Goal: Contribute content: Add original content to the website for others to see

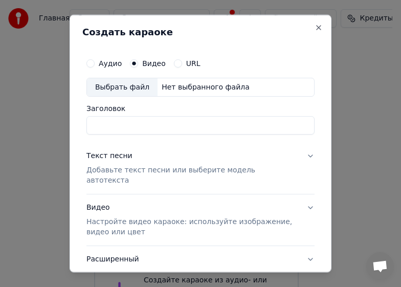
scroll to position [167, 0]
click at [167, 128] on input "Заголовок" at bounding box center [200, 125] width 228 height 18
click at [179, 91] on div "Нет выбранного файла" at bounding box center [205, 87] width 96 height 10
type input "**********"
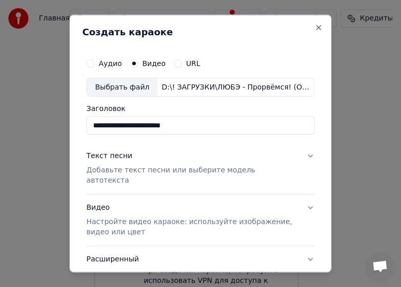
click at [174, 172] on p "Добавьте текст песни или выберите модель автотекста" at bounding box center [192, 175] width 212 height 20
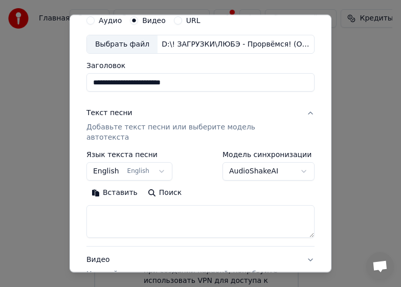
scroll to position [102, 0]
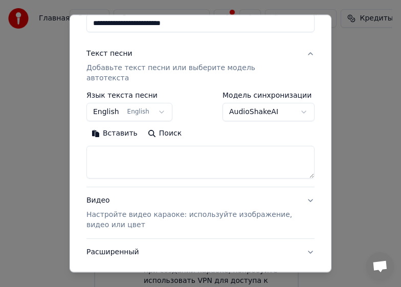
click at [154, 103] on button "English English" at bounding box center [129, 112] width 86 height 18
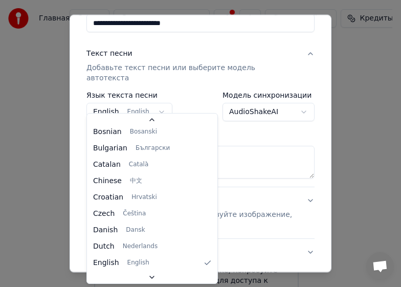
scroll to position [9, 0]
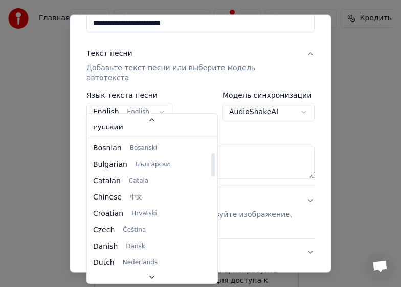
select select "**"
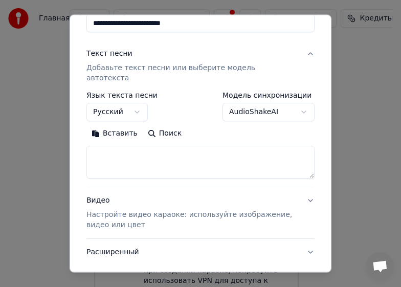
click at [144, 146] on textarea at bounding box center [200, 162] width 228 height 33
click at [126, 146] on textarea at bounding box center [200, 162] width 228 height 33
paste textarea "**********"
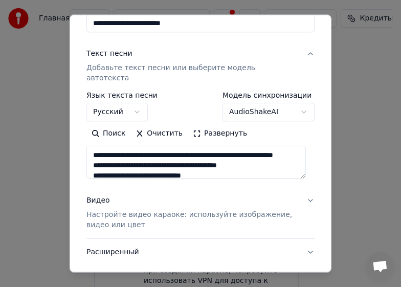
scroll to position [156, 0]
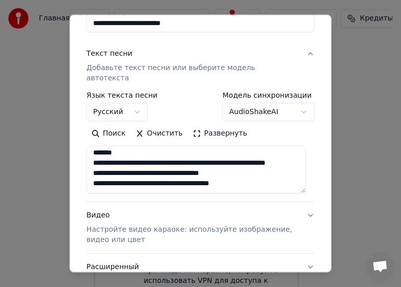
drag, startPoint x: 301, startPoint y: 165, endPoint x: 297, endPoint y: 257, distance: 92.1
click at [297, 193] on textarea "**********" at bounding box center [195, 170] width 219 height 48
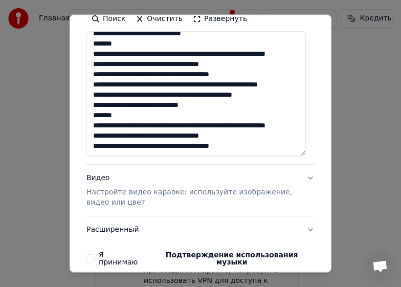
scroll to position [249, 0]
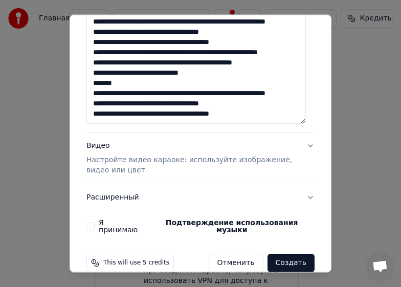
type textarea "**********"
click at [141, 155] on p "Настройте видео караоке: используйте изображение, видео или цвет" at bounding box center [192, 165] width 212 height 20
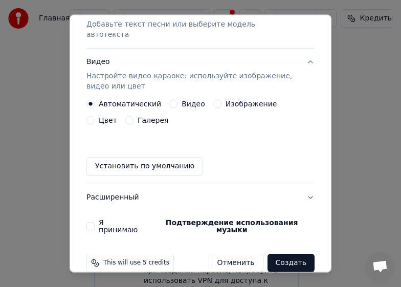
scroll to position [146, 0]
click at [93, 222] on button "Я принимаю Подтверждение использования музыки" at bounding box center [90, 226] width 8 height 8
click at [171, 100] on button "Видео" at bounding box center [173, 104] width 8 height 8
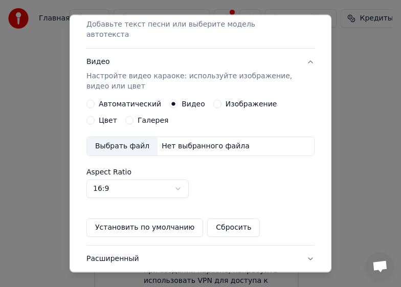
click at [177, 141] on div "Нет выбранного файла" at bounding box center [205, 146] width 96 height 10
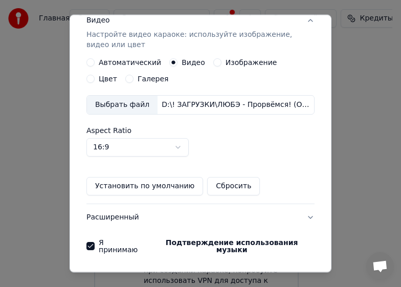
scroll to position [207, 0]
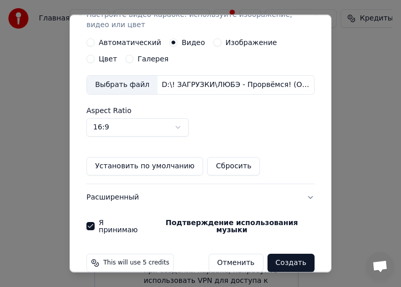
click at [296, 254] on button "Создать" at bounding box center [290, 263] width 47 height 18
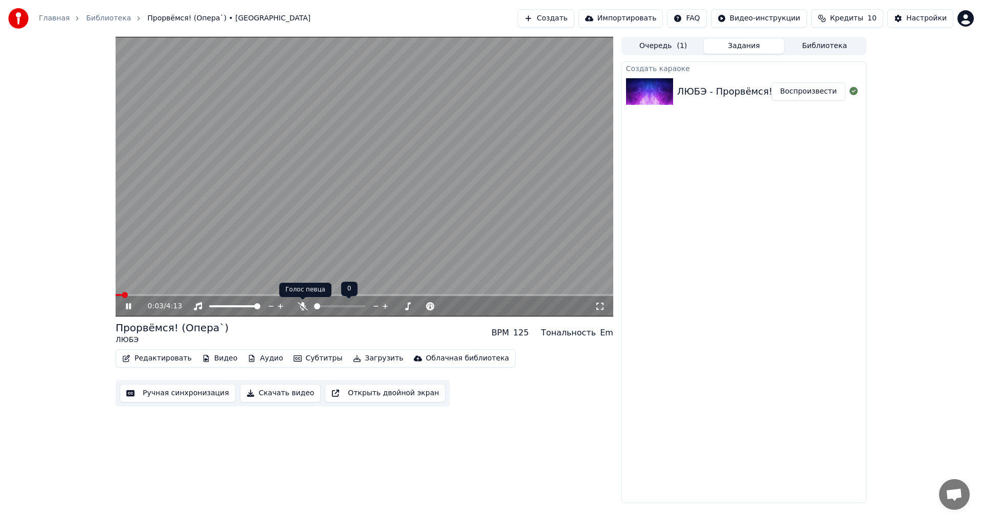
click at [302, 286] on icon at bounding box center [303, 306] width 10 height 8
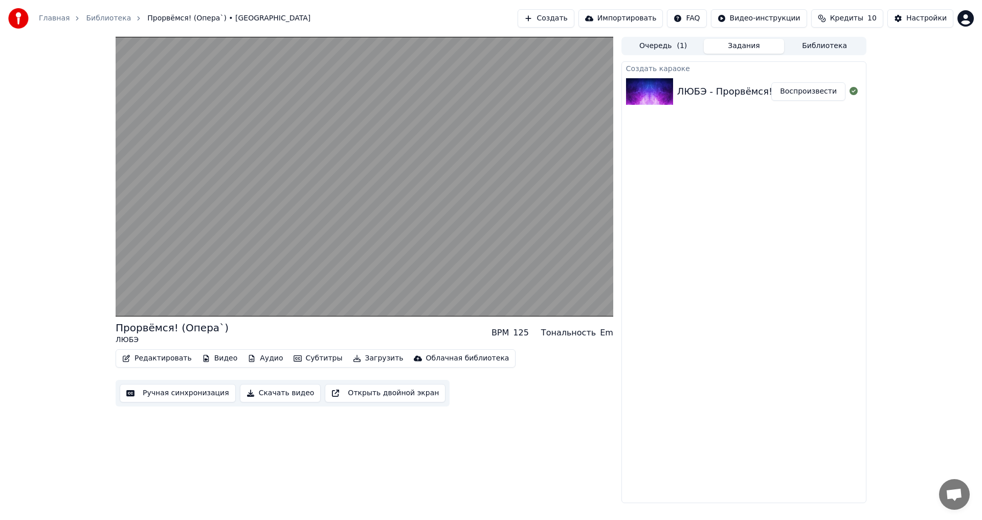
click at [143, 286] on button "Редактировать" at bounding box center [157, 358] width 78 height 14
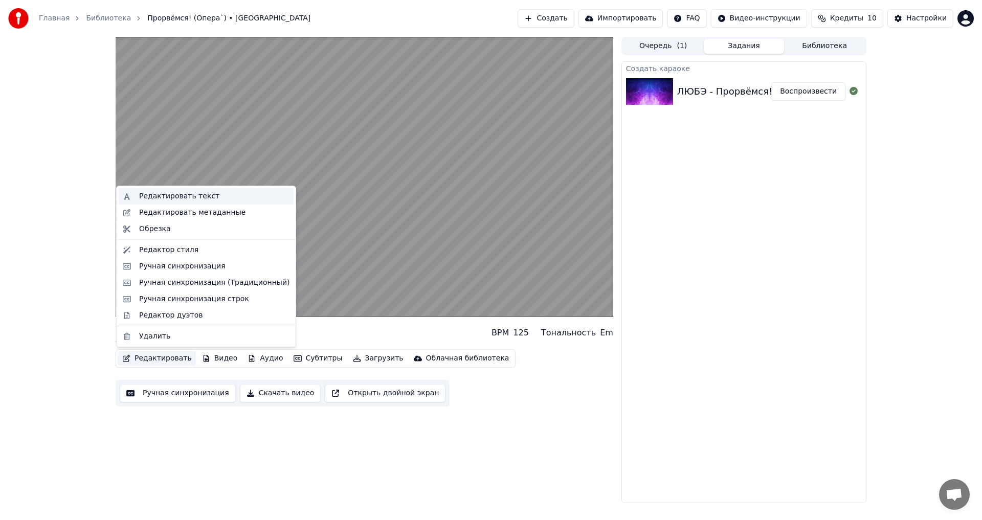
click at [196, 200] on div "Редактировать текст" at bounding box center [179, 196] width 80 height 10
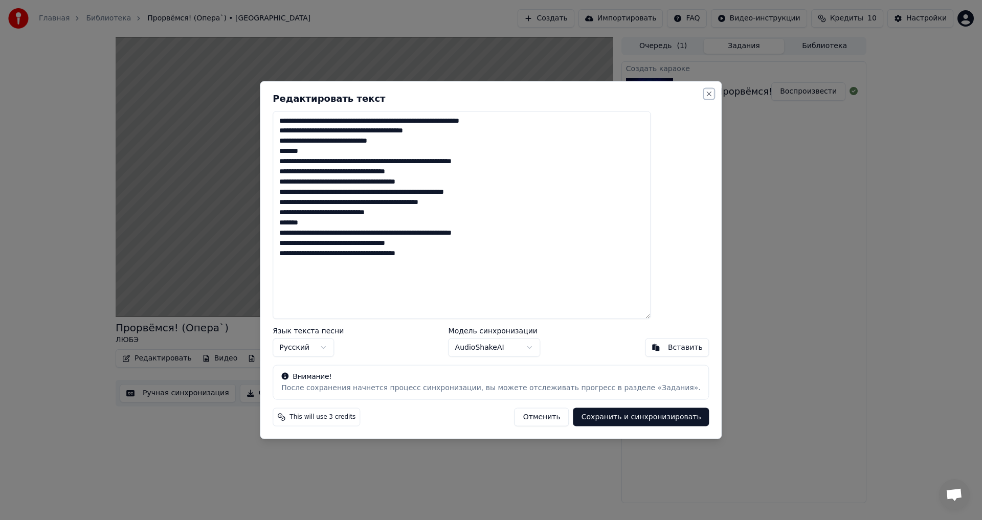
click at [400, 96] on button "Close" at bounding box center [709, 93] width 8 height 8
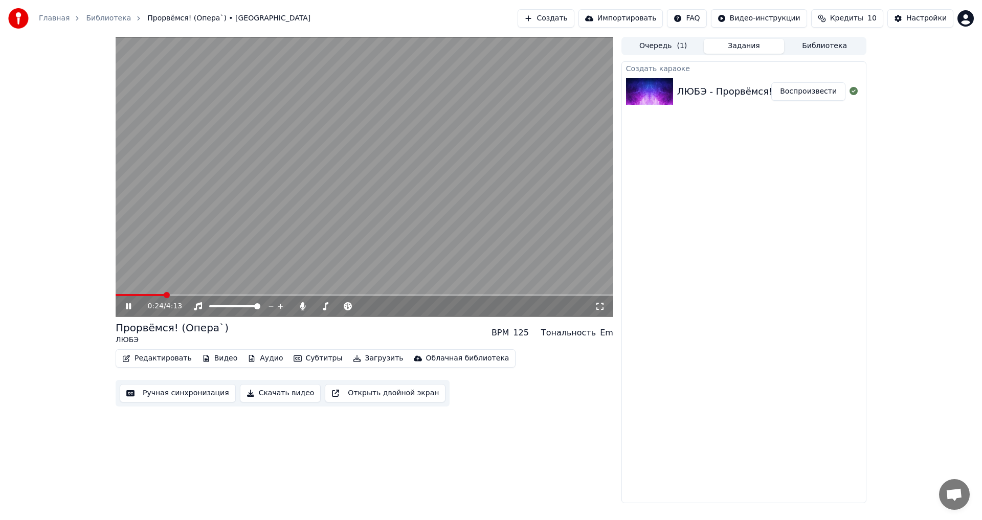
click at [222, 286] on video at bounding box center [365, 177] width 498 height 280
click at [128, 286] on icon at bounding box center [128, 306] width 6 height 7
click at [323, 286] on span at bounding box center [324, 295] width 6 height 6
click at [130, 286] on icon at bounding box center [128, 306] width 5 height 6
click at [201, 286] on button "Ручная синхронизация" at bounding box center [178, 393] width 116 height 18
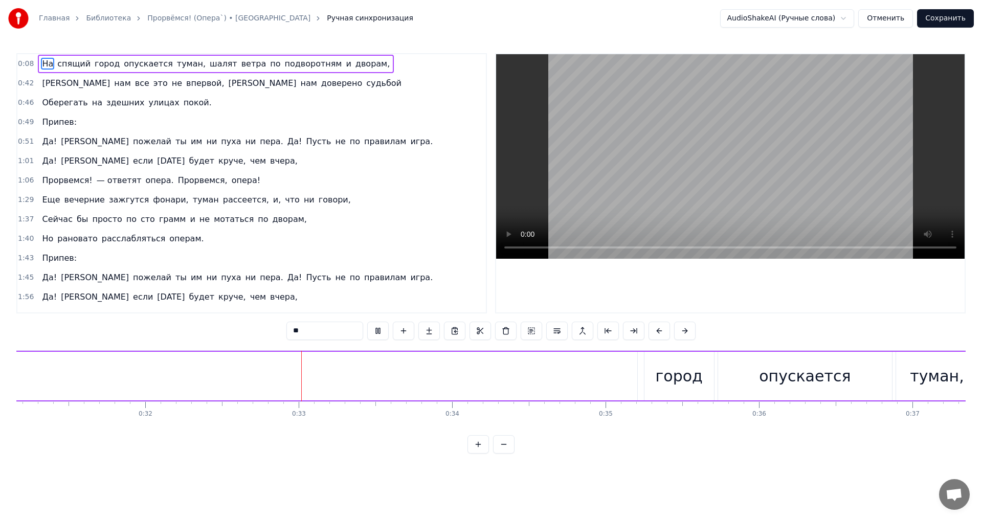
scroll to position [0, 4915]
drag, startPoint x: 64, startPoint y: 66, endPoint x: 40, endPoint y: 69, distance: 24.7
click at [40, 69] on div "На спящий город опускается туман, шалят ветра по подворотням и дворам," at bounding box center [216, 64] width 356 height 18
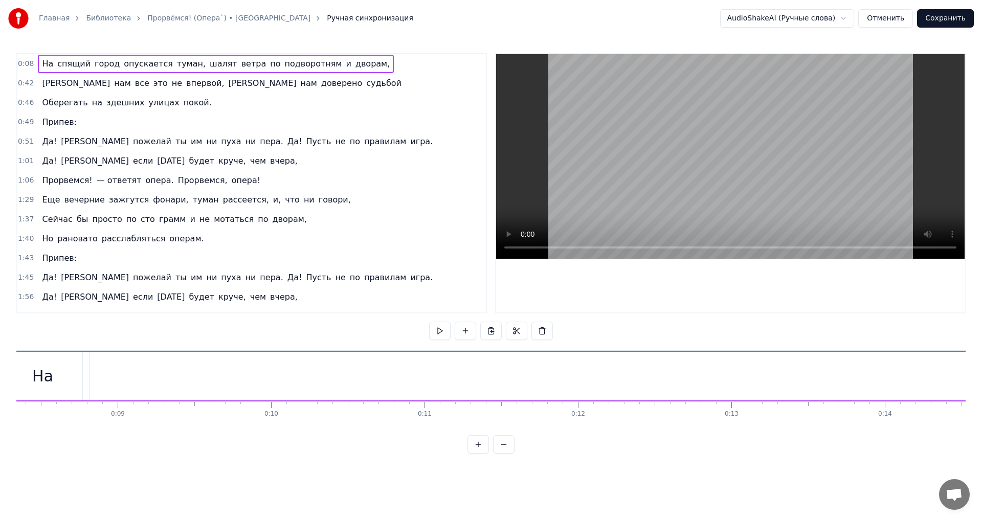
scroll to position [0, 1213]
click at [28, 61] on span "0:08" at bounding box center [26, 64] width 16 height 10
drag, startPoint x: 68, startPoint y: 382, endPoint x: 165, endPoint y: 390, distance: 97.5
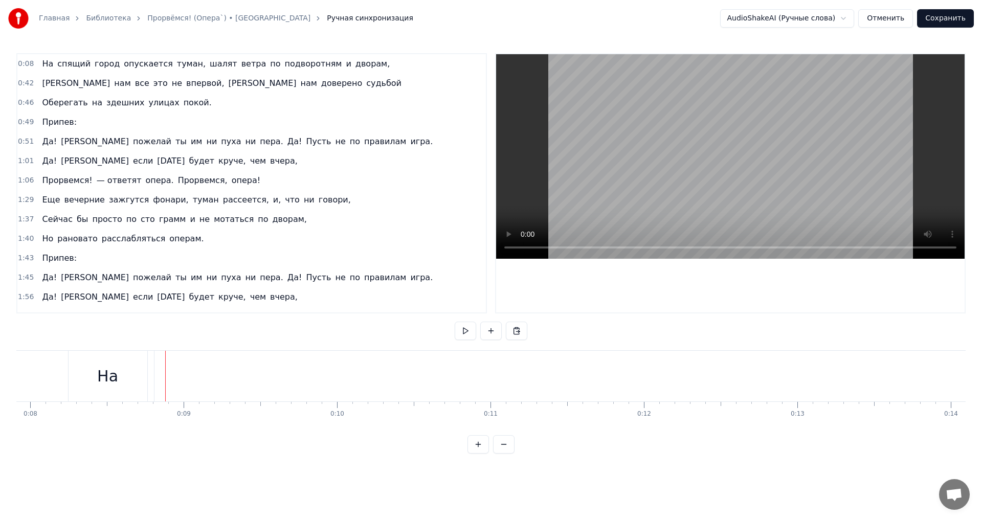
click at [400, 18] on html "Главная Библиотека Прорвёмся! (Опера`) • ЛЮБЭ Ручная синхронизация AudioShakeAI…" at bounding box center [491, 235] width 982 height 470
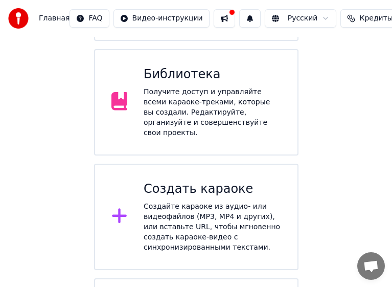
click at [191, 87] on div "Получите доступ и управляйте всеми караоке-треками, которые вы создали. Редакти…" at bounding box center [213, 112] width 138 height 51
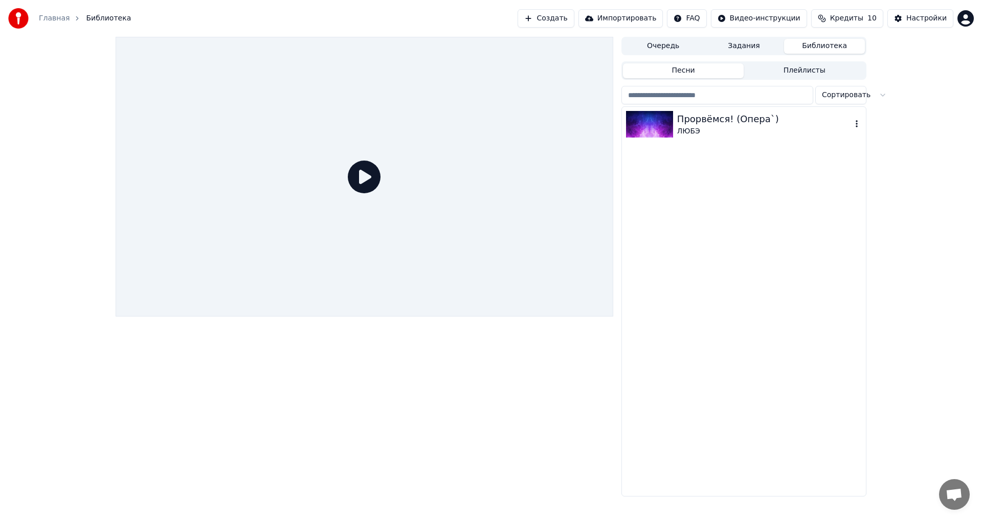
click at [709, 123] on div "Прорвёмся! (Опера`)" at bounding box center [764, 119] width 174 height 14
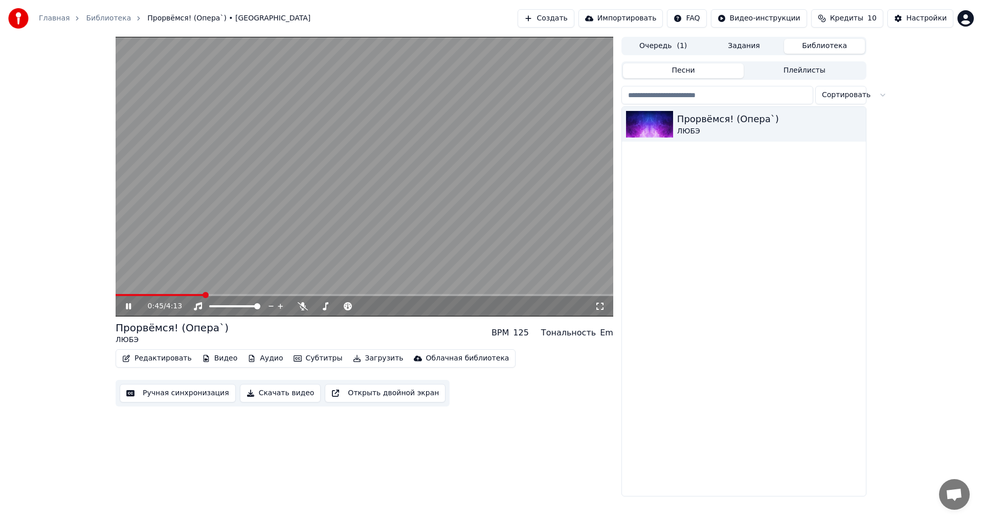
click at [203, 295] on span at bounding box center [365, 295] width 498 height 2
click at [172, 298] on div "0:46 / 4:13" at bounding box center [365, 306] width 498 height 20
click at [168, 298] on span at bounding box center [171, 295] width 6 height 6
click at [132, 294] on div "0:27 / 4:13" at bounding box center [365, 177] width 498 height 280
click at [137, 297] on span at bounding box center [140, 295] width 6 height 6
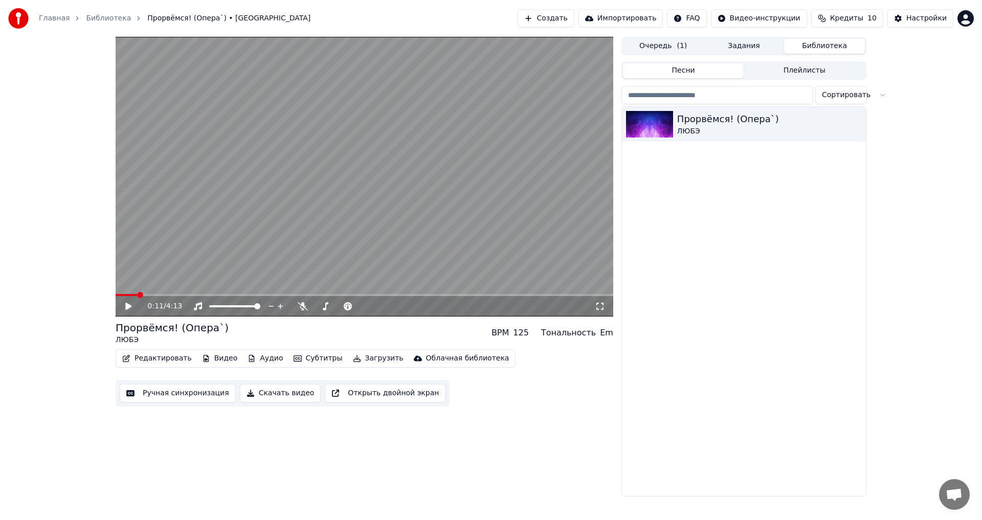
click at [126, 304] on icon at bounding box center [128, 306] width 6 height 7
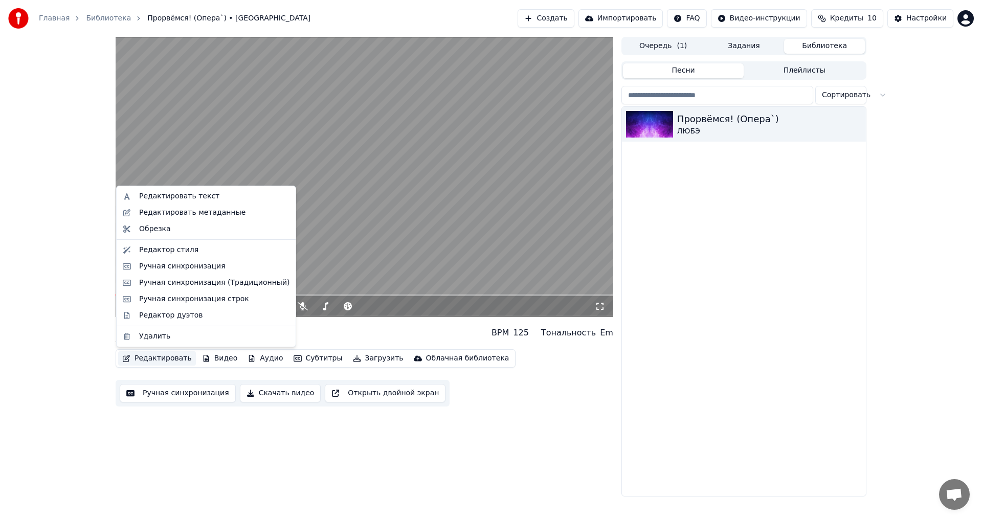
click at [157, 359] on button "Редактировать" at bounding box center [157, 358] width 78 height 14
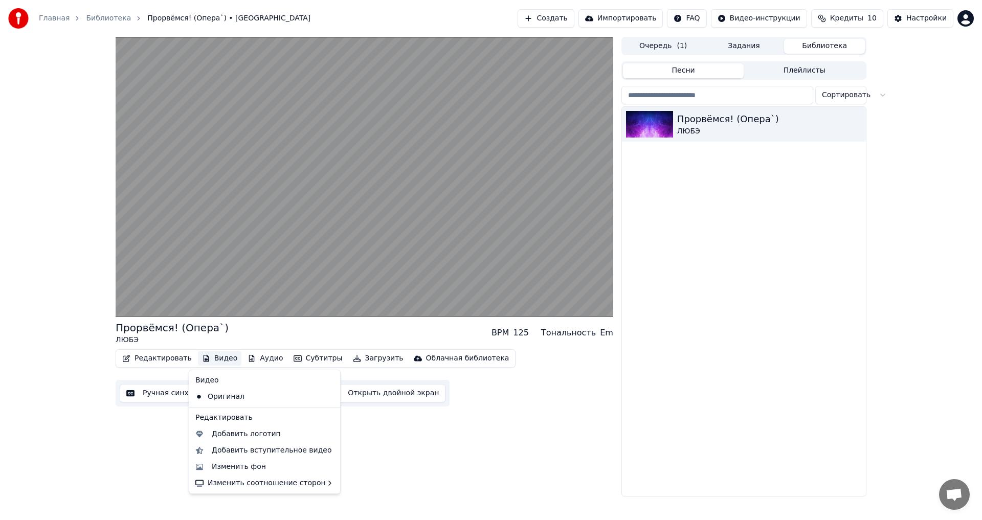
click at [327, 399] on icon at bounding box center [332, 397] width 11 height 8
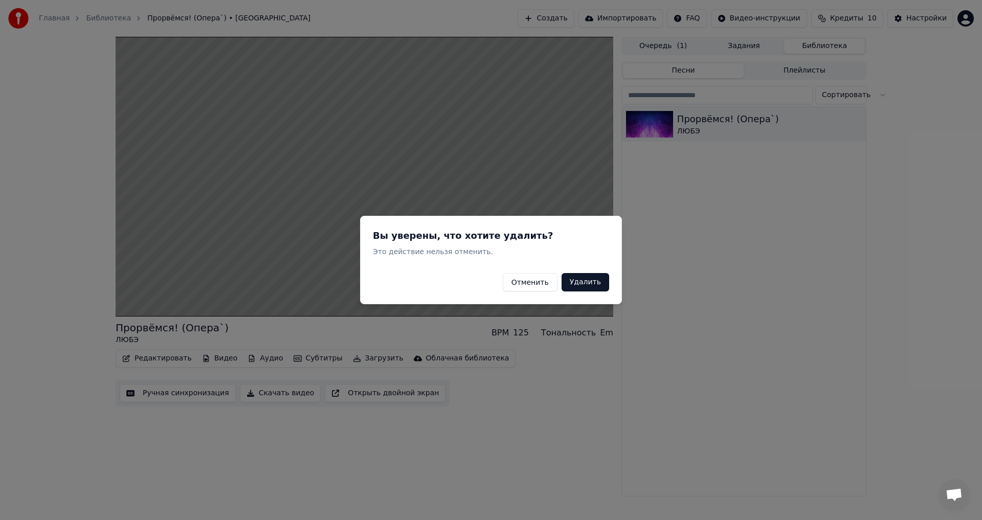
click at [587, 283] on button "Удалить" at bounding box center [585, 282] width 48 height 18
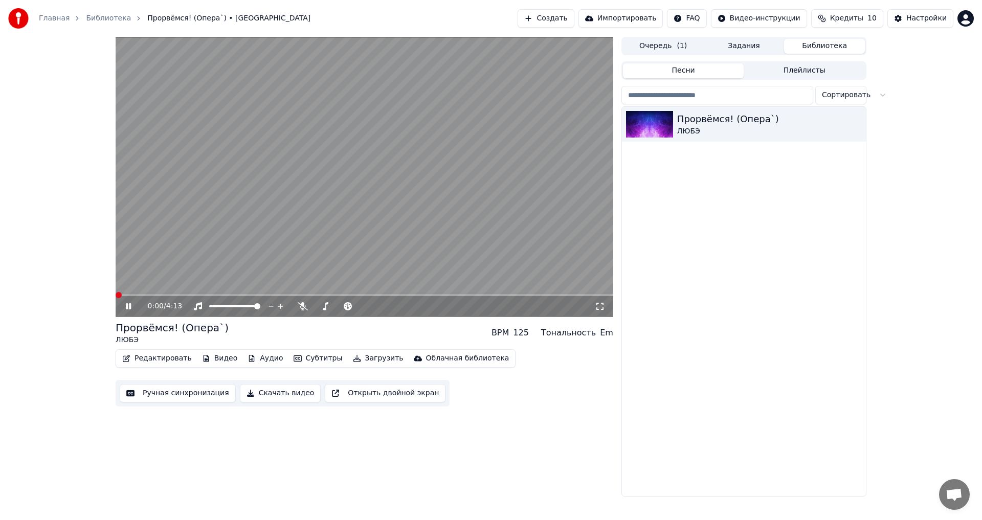
click at [116, 295] on span at bounding box center [119, 295] width 6 height 6
click at [129, 306] on icon at bounding box center [128, 306] width 5 height 6
click at [160, 357] on button "Редактировать" at bounding box center [157, 358] width 78 height 14
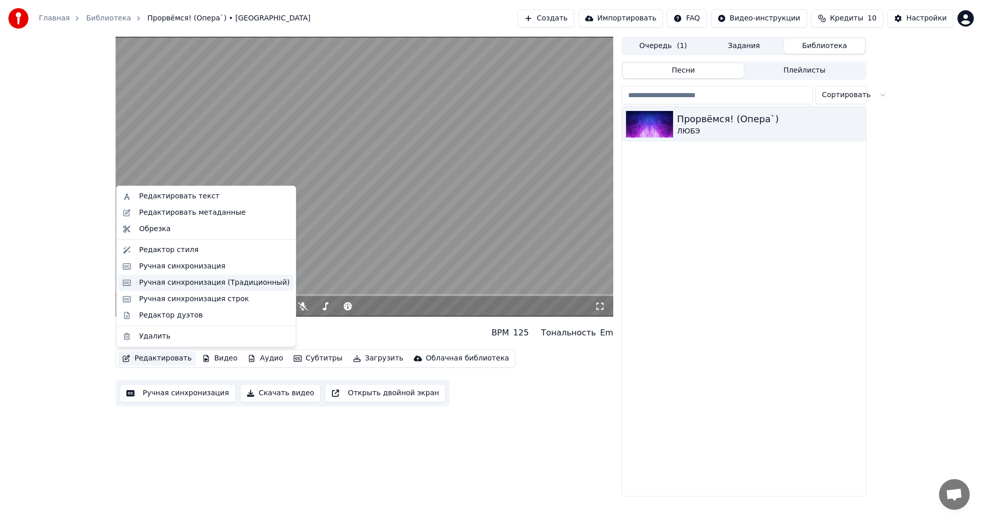
click at [170, 283] on div "Ручная синхронизация (Традиционный)" at bounding box center [214, 283] width 150 height 10
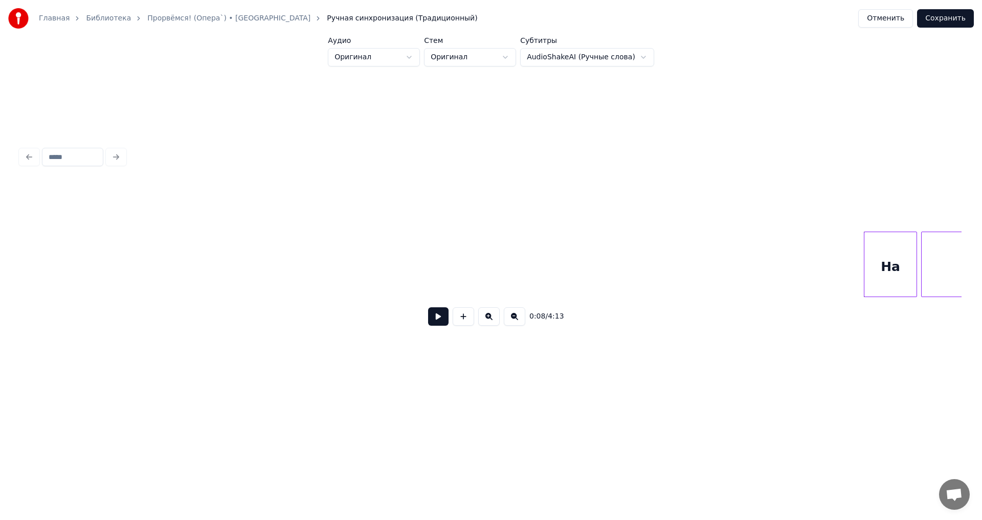
click at [898, 254] on div "На" at bounding box center [890, 267] width 52 height 70
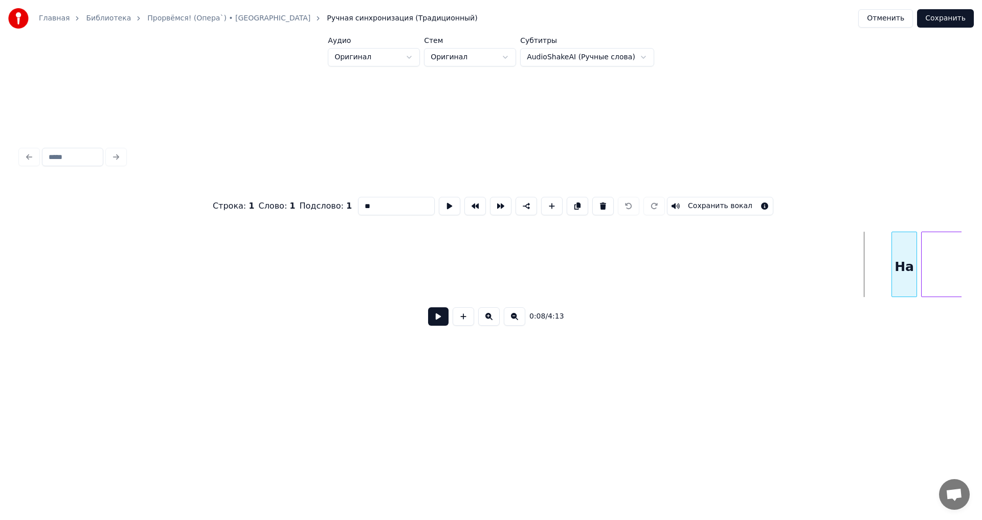
click at [894, 268] on div at bounding box center [893, 264] width 3 height 64
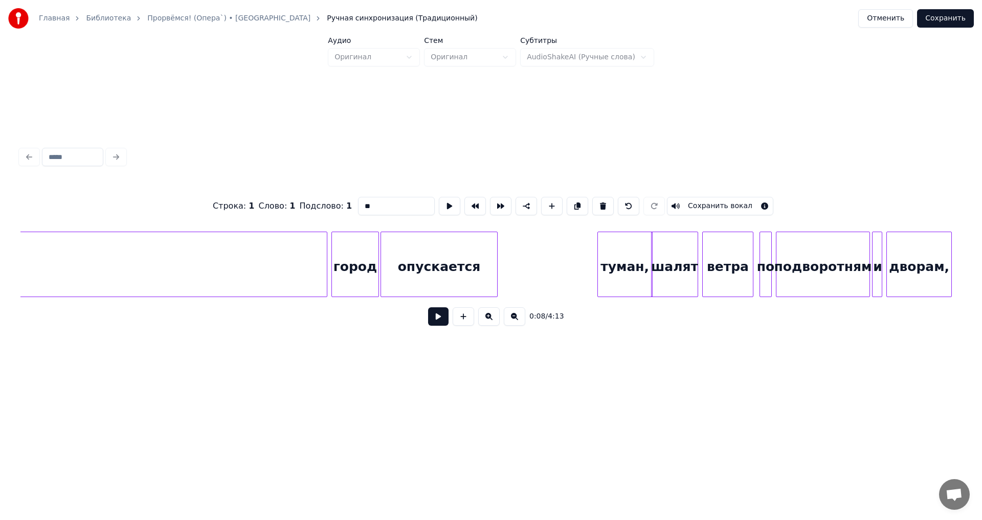
click at [635, 268] on div "туман," at bounding box center [625, 267] width 54 height 70
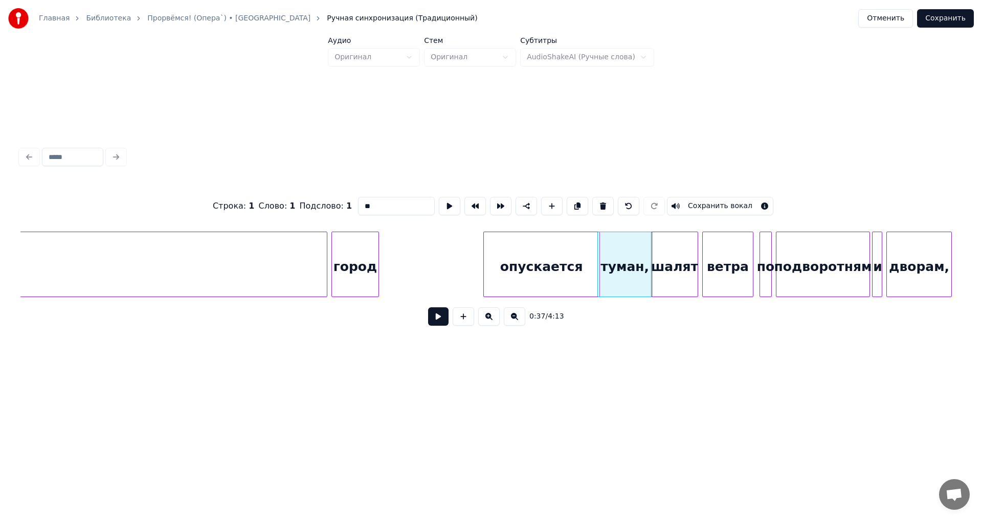
click at [515, 265] on div "опускается" at bounding box center [542, 267] width 116 height 70
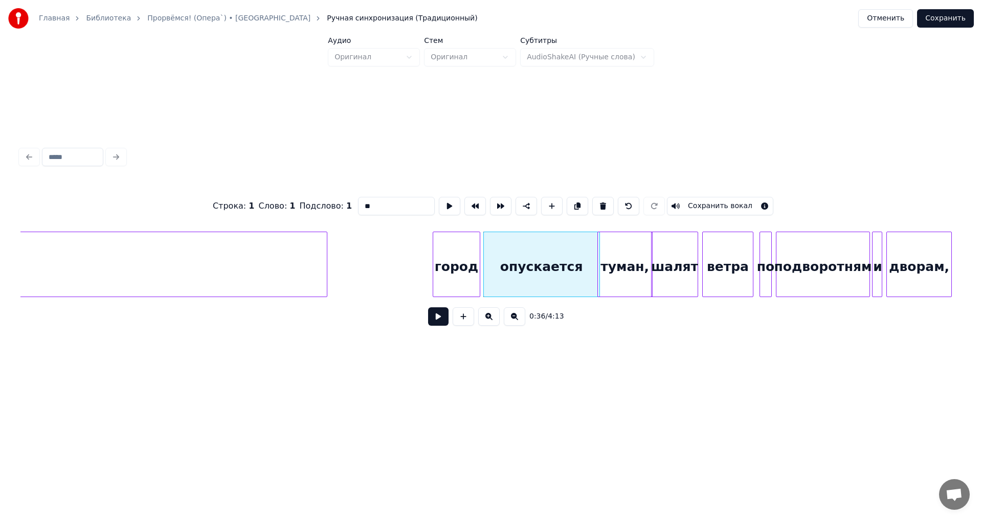
click at [454, 265] on div "город" at bounding box center [456, 267] width 46 height 70
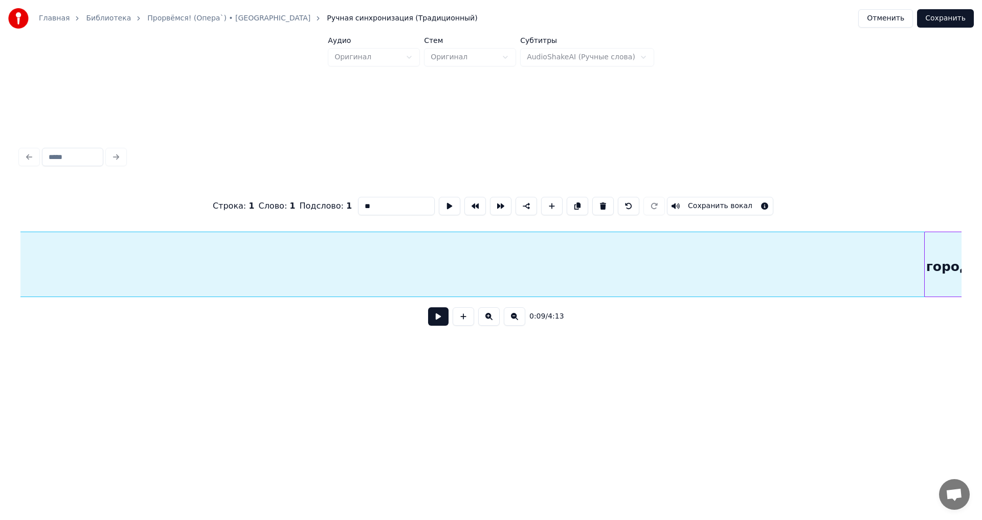
scroll to position [0, 1069]
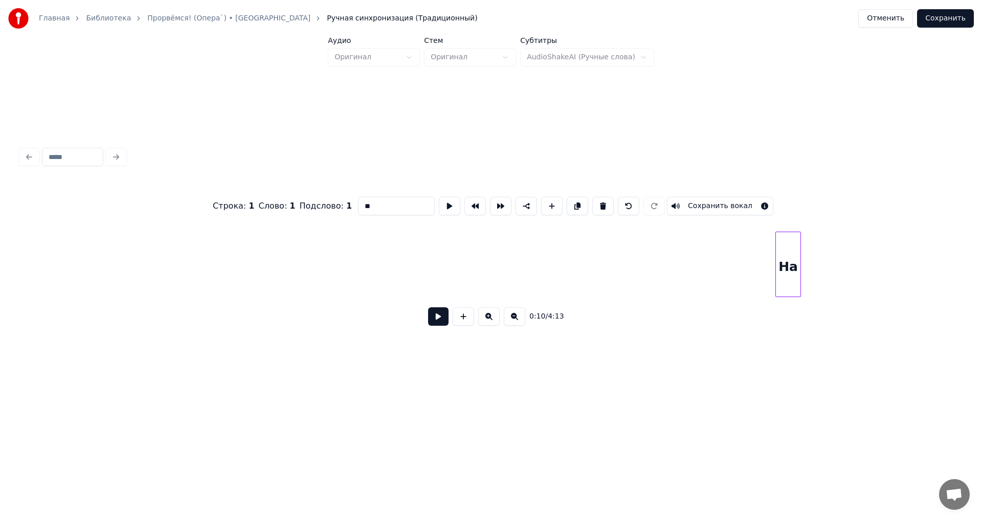
scroll to position [0, 123]
click at [924, 264] on div "На" at bounding box center [917, 267] width 25 height 70
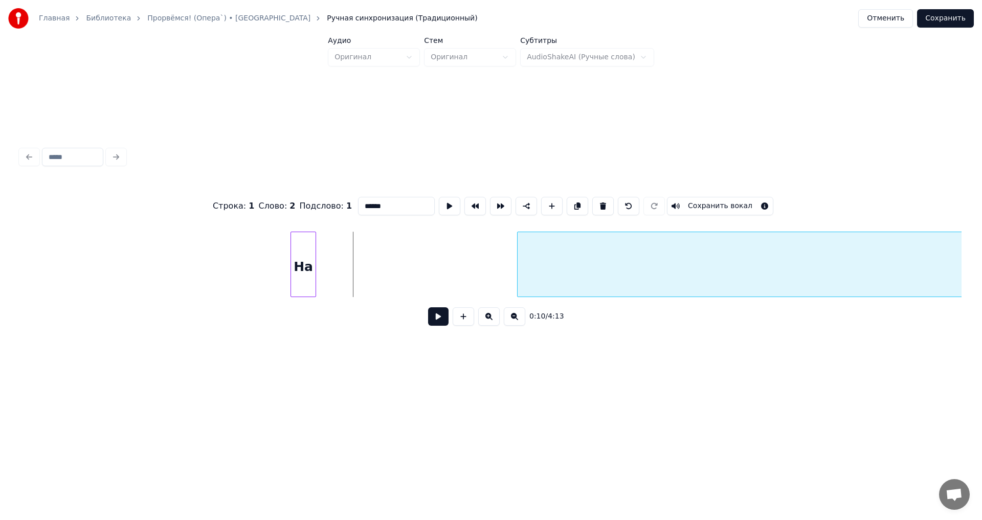
click at [519, 273] on div at bounding box center [518, 264] width 3 height 64
click at [487, 267] on div "На" at bounding box center [483, 267] width 25 height 70
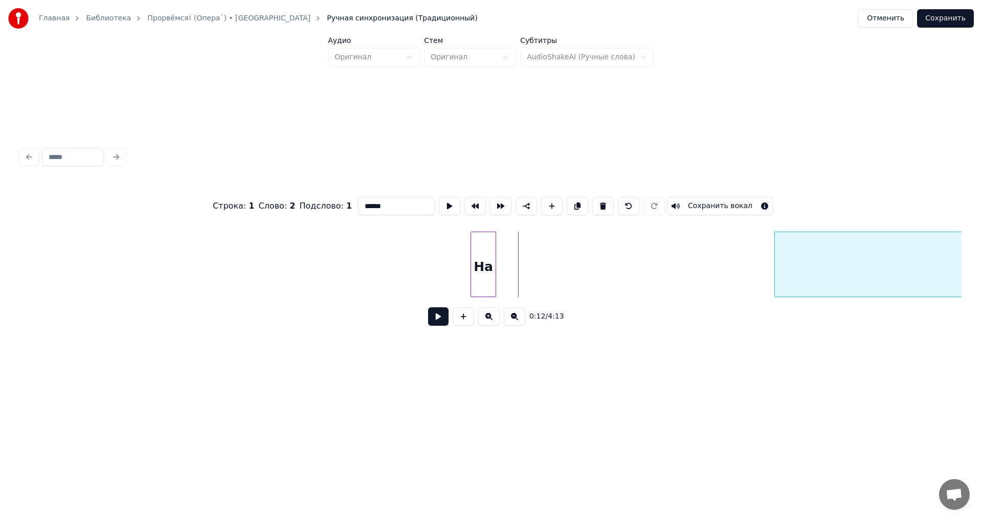
click at [775, 272] on div at bounding box center [776, 264] width 3 height 64
click at [713, 271] on div "На" at bounding box center [715, 267] width 25 height 70
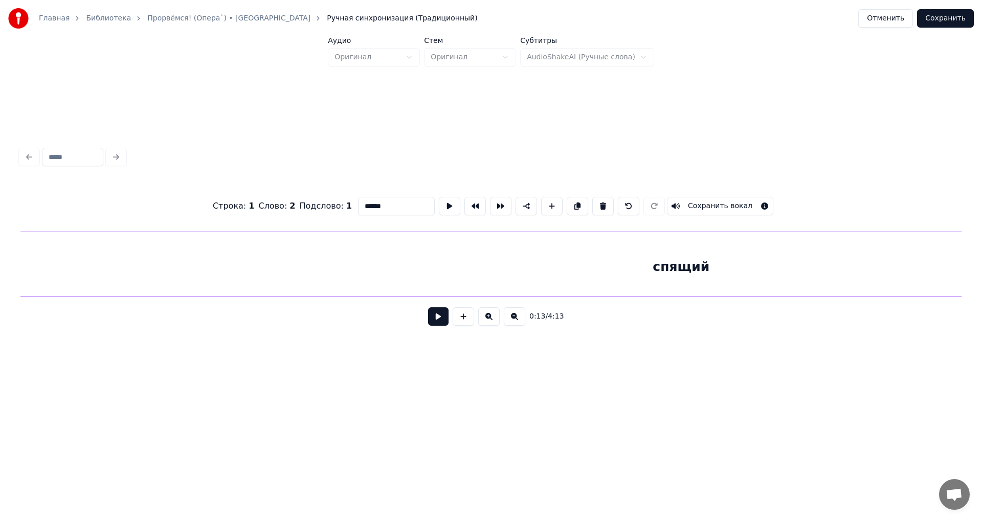
scroll to position [0, 1466]
click at [890, 280] on div at bounding box center [890, 264] width 3 height 64
click at [838, 292] on div "На" at bounding box center [838, 267] width 25 height 70
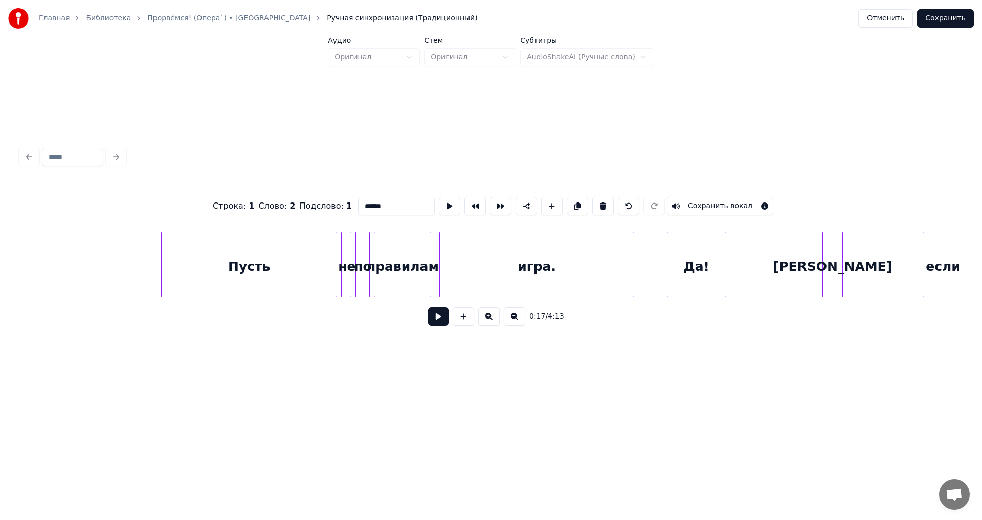
scroll to position [0, 5576]
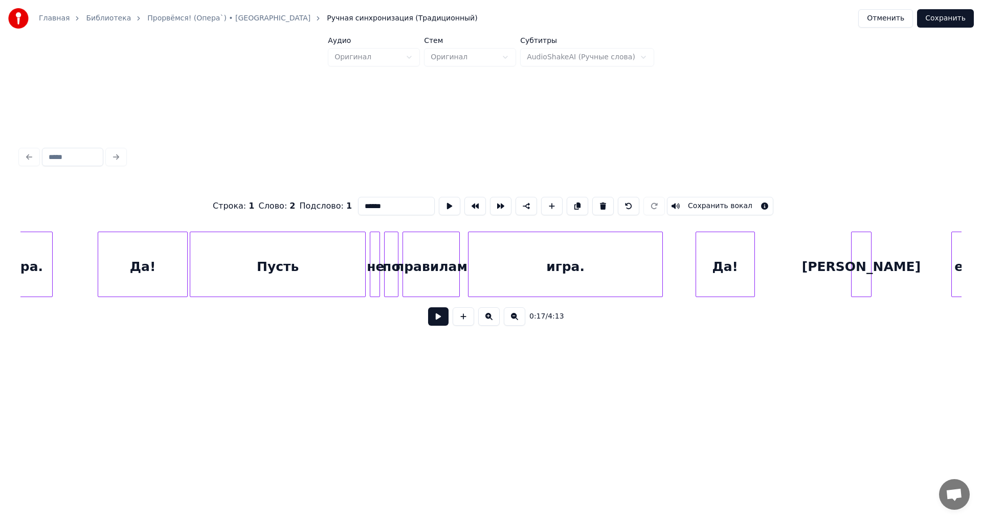
click at [305, 261] on div "Пусть" at bounding box center [277, 267] width 175 height 70
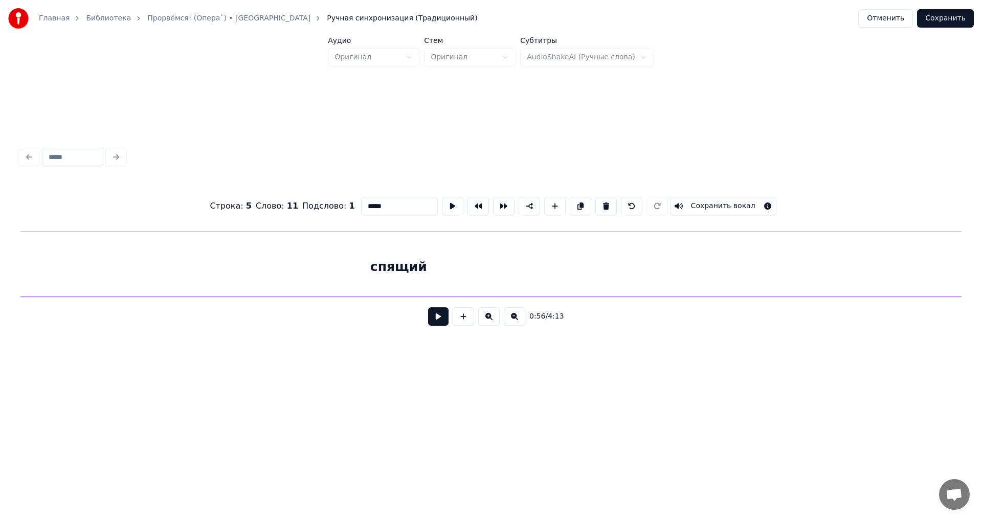
scroll to position [0, 2572]
click at [317, 258] on div "спящий" at bounding box center [499, 267] width 1434 height 70
type input "******"
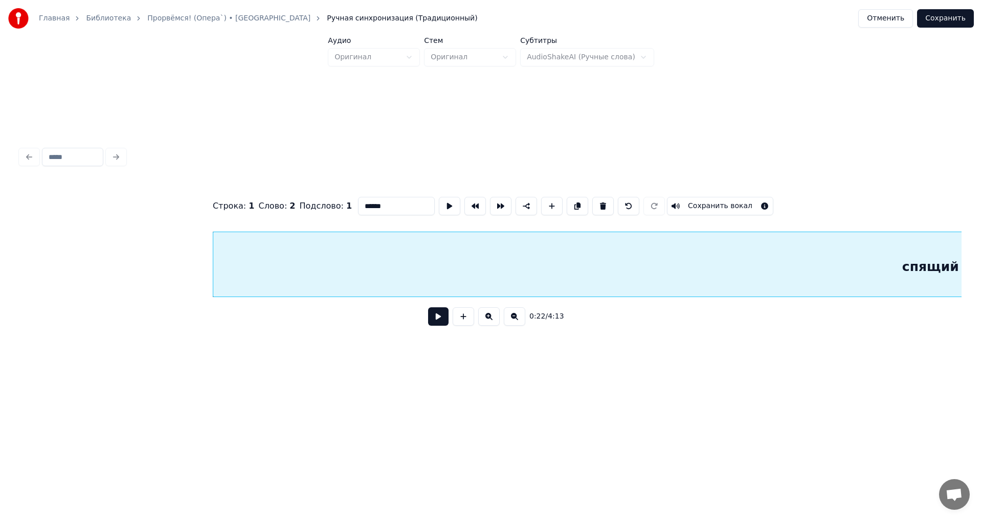
scroll to position [0, 2112]
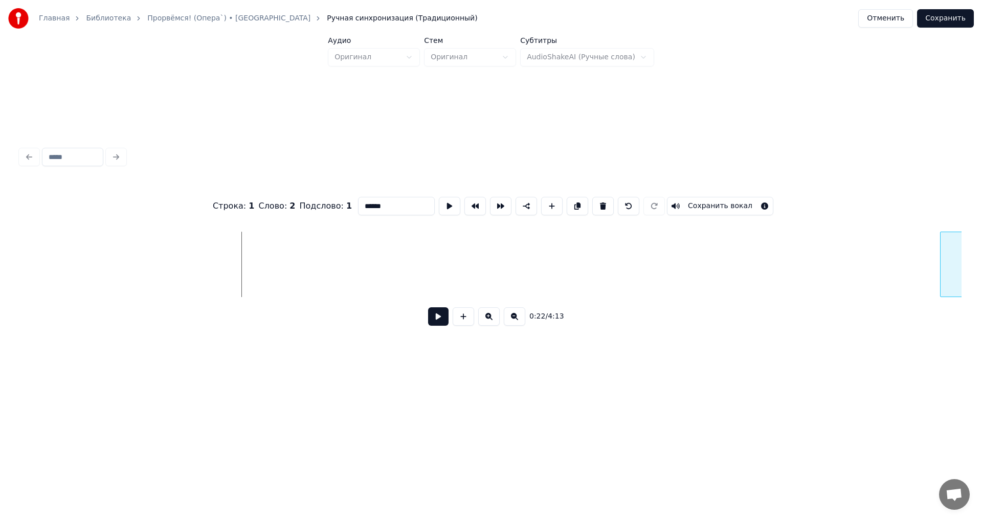
click at [943, 272] on div at bounding box center [941, 264] width 3 height 64
click at [981, 288] on div "Главная Библиотека Прорвёмся! (Опера`) • ЛЮБЭ Ручная синхронизация (Традиционны…" at bounding box center [491, 197] width 982 height 395
click at [961, 299] on div "Строка : 1 Слово : 2 Подслово : 1 ****** Сохранить вокал 0:24 / 4:13" at bounding box center [490, 239] width 949 height 202
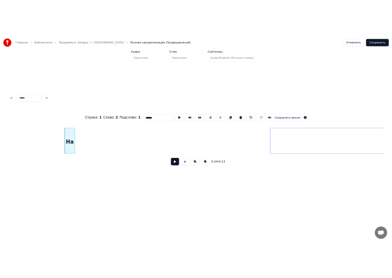
scroll to position [0, 2379]
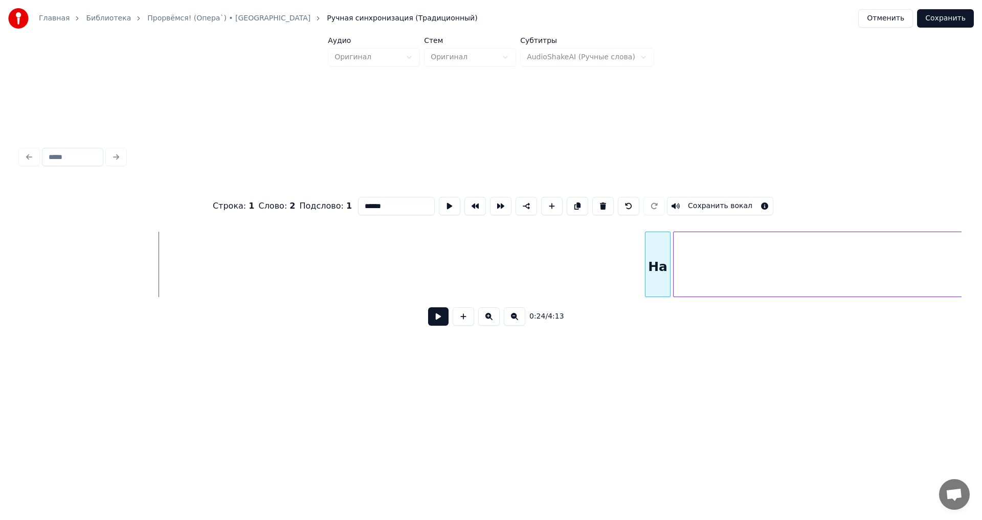
click at [655, 275] on div "На" at bounding box center [657, 267] width 25 height 70
click at [667, 271] on div "На" at bounding box center [662, 267] width 25 height 70
click at [216, 16] on link "Прорвёмся! (Опера`) • [GEOGRAPHIC_DATA]" at bounding box center [228, 18] width 163 height 10
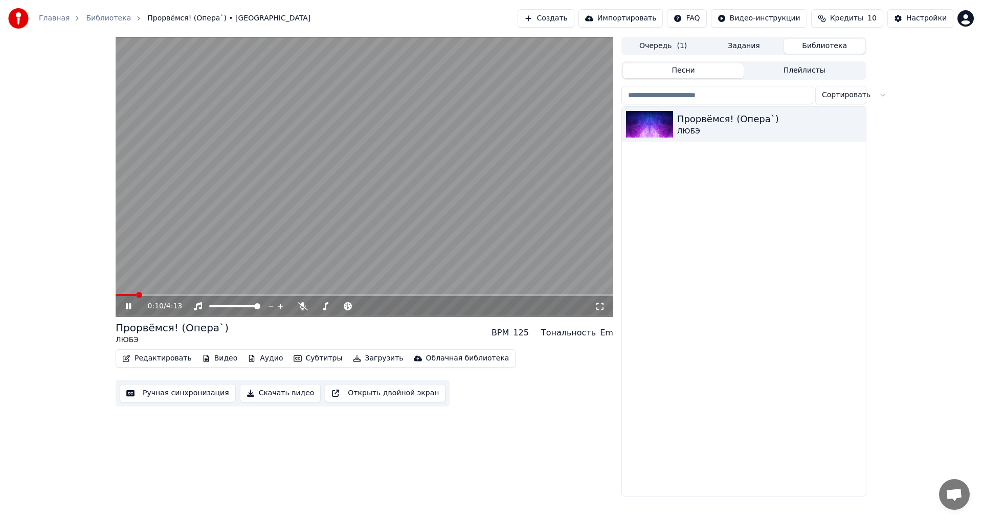
click at [126, 310] on icon at bounding box center [136, 306] width 24 height 8
click at [195, 395] on button "Ручная синхронизация" at bounding box center [178, 393] width 116 height 18
click at [199, 393] on button "Ручная синхронизация" at bounding box center [178, 393] width 116 height 18
click at [148, 296] on span at bounding box center [365, 295] width 498 height 2
click at [205, 296] on span at bounding box center [365, 295] width 498 height 2
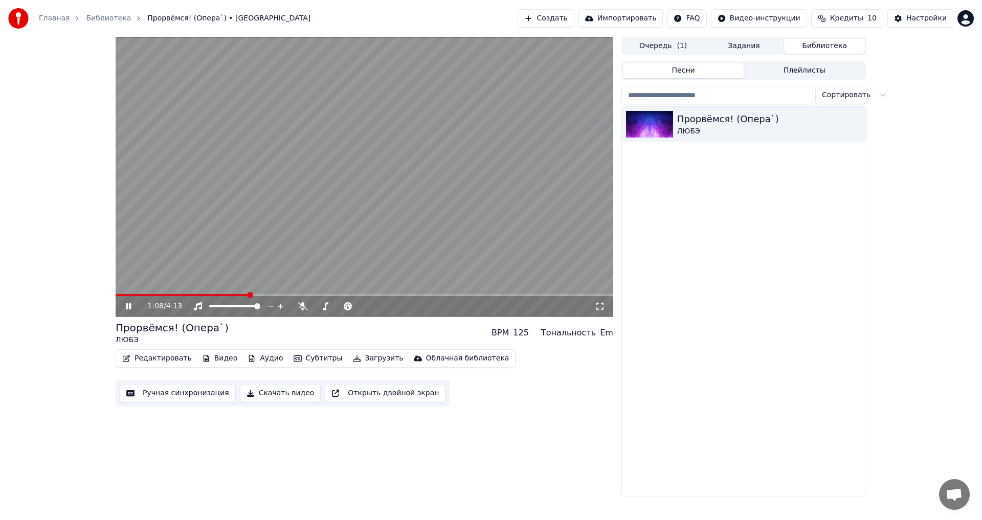
click at [250, 295] on span at bounding box center [365, 295] width 498 height 2
click at [282, 294] on video at bounding box center [365, 177] width 498 height 280
click at [124, 305] on icon at bounding box center [136, 306] width 24 height 8
click at [128, 306] on icon at bounding box center [136, 306] width 24 height 8
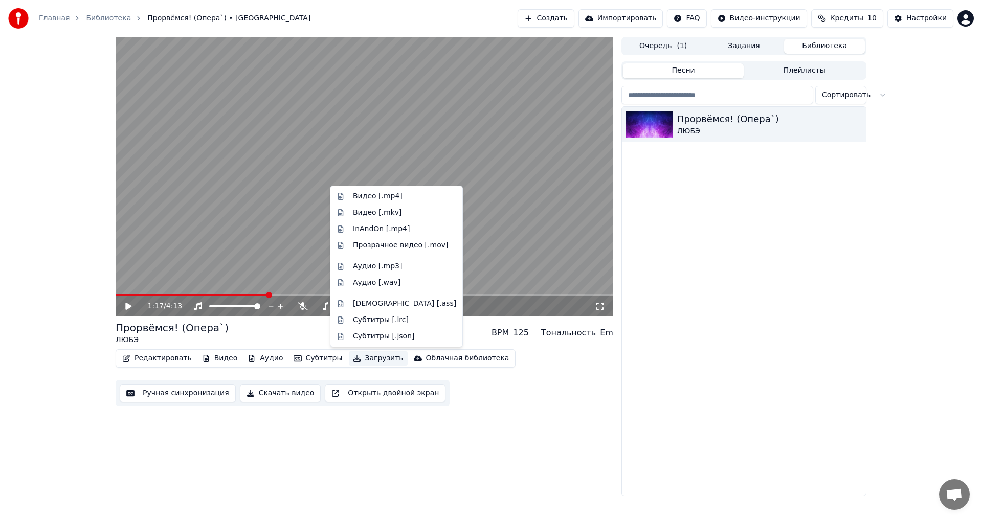
click at [363, 358] on button "Загрузить" at bounding box center [378, 358] width 59 height 14
click at [387, 199] on div "Видео [.mp4]" at bounding box center [378, 196] width 50 height 10
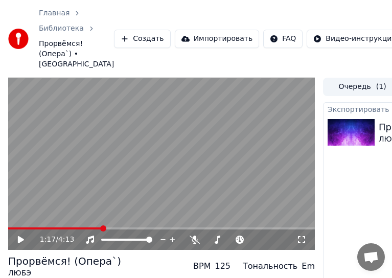
click at [191, 42] on button "Импортировать" at bounding box center [217, 39] width 85 height 18
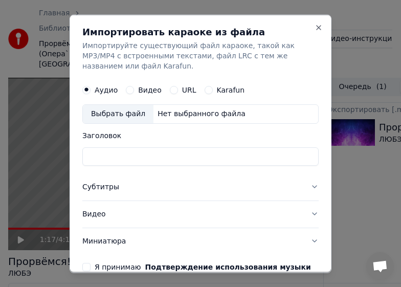
click at [302, 27] on h2 "Импортировать караоке из файла" at bounding box center [200, 31] width 236 height 9
click at [314, 29] on button "Close" at bounding box center [318, 27] width 8 height 8
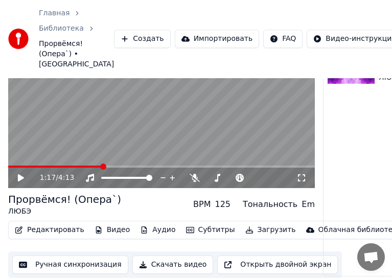
scroll to position [68, 0]
click at [162, 258] on button "Скачать видео" at bounding box center [172, 265] width 81 height 18
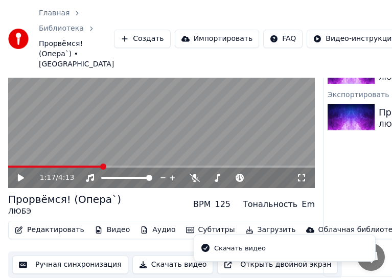
click at [252, 252] on div "Скачать видео" at bounding box center [240, 248] width 52 height 10
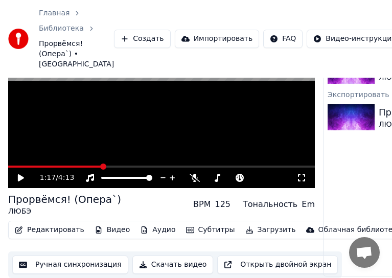
scroll to position [0, 0]
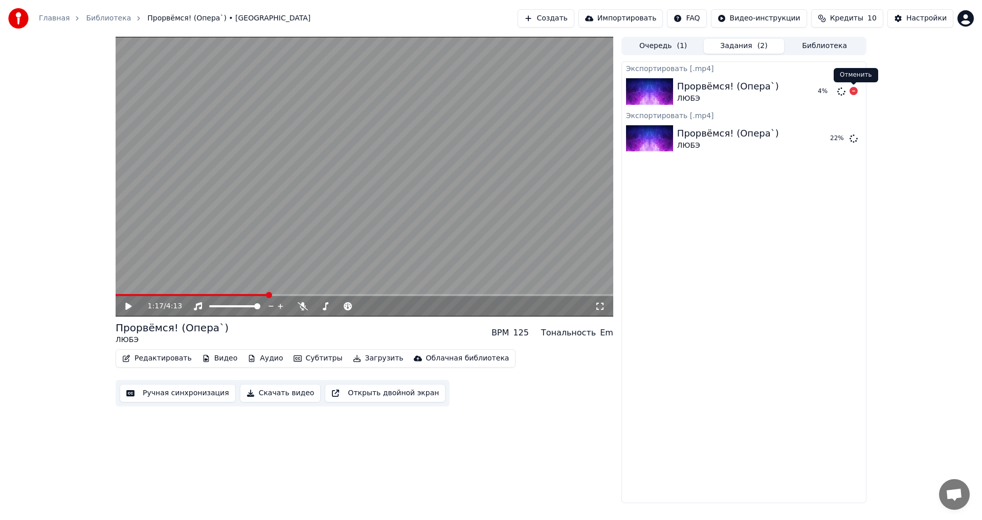
click at [852, 94] on icon at bounding box center [853, 91] width 8 height 8
click at [127, 307] on icon at bounding box center [128, 306] width 6 height 7
click at [128, 307] on icon at bounding box center [128, 306] width 5 height 6
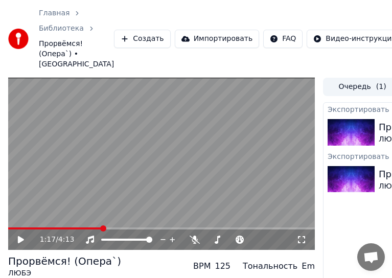
drag, startPoint x: 301, startPoint y: 7, endPoint x: 166, endPoint y: -32, distance: 140.6
click at [166, 0] on html "Главная Библиотека Прорвёмся! (Опера`) • ЛЮБЭ Создать Импортировать FAQ Видео-и…" at bounding box center [196, 139] width 392 height 278
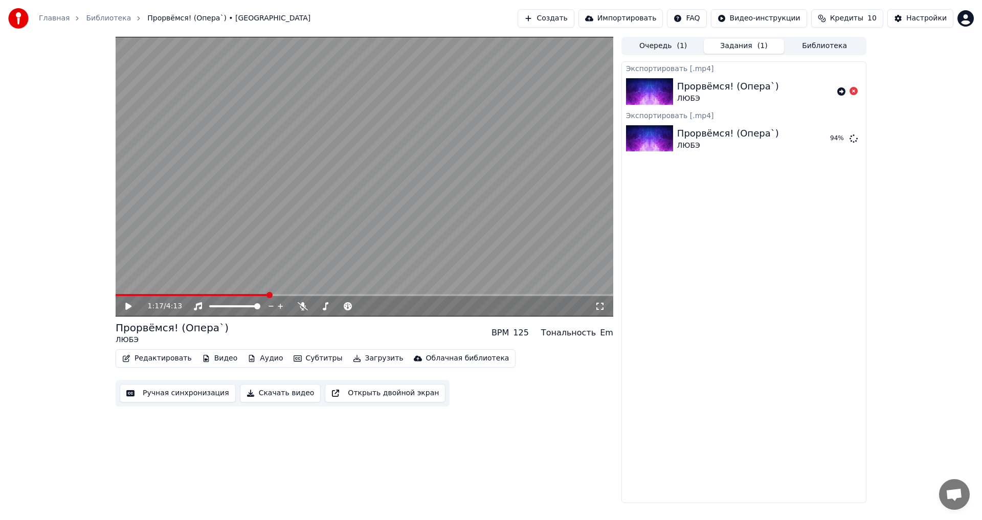
click at [156, 295] on span at bounding box center [192, 295] width 153 height 2
click at [154, 298] on span at bounding box center [157, 295] width 6 height 6
click at [140, 296] on span at bounding box center [130, 295] width 28 height 2
click at [132, 295] on span at bounding box center [128, 295] width 24 height 2
click at [130, 309] on icon at bounding box center [136, 306] width 24 height 8
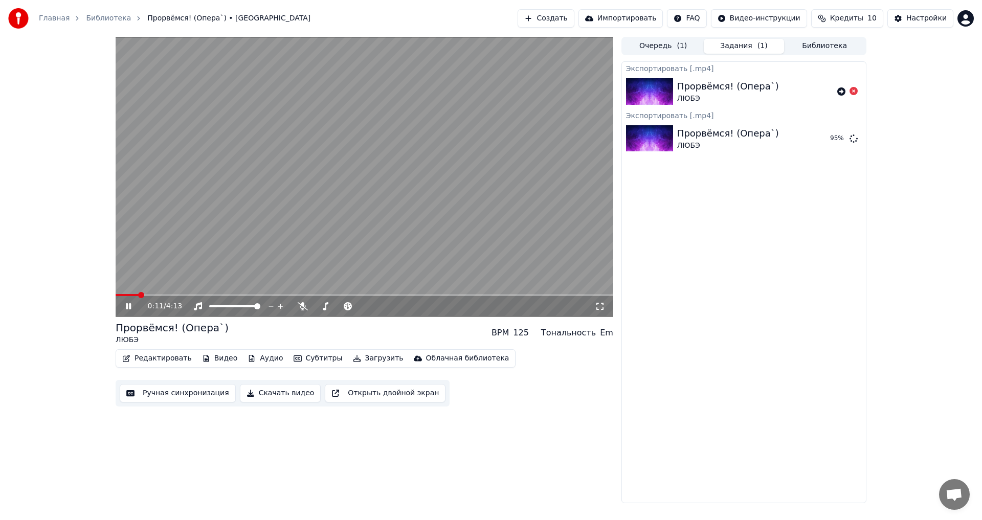
click at [131, 306] on icon at bounding box center [128, 306] width 5 height 6
click at [821, 140] on button "Показать" at bounding box center [819, 138] width 53 height 18
click at [819, 143] on button "Показать" at bounding box center [819, 138] width 53 height 18
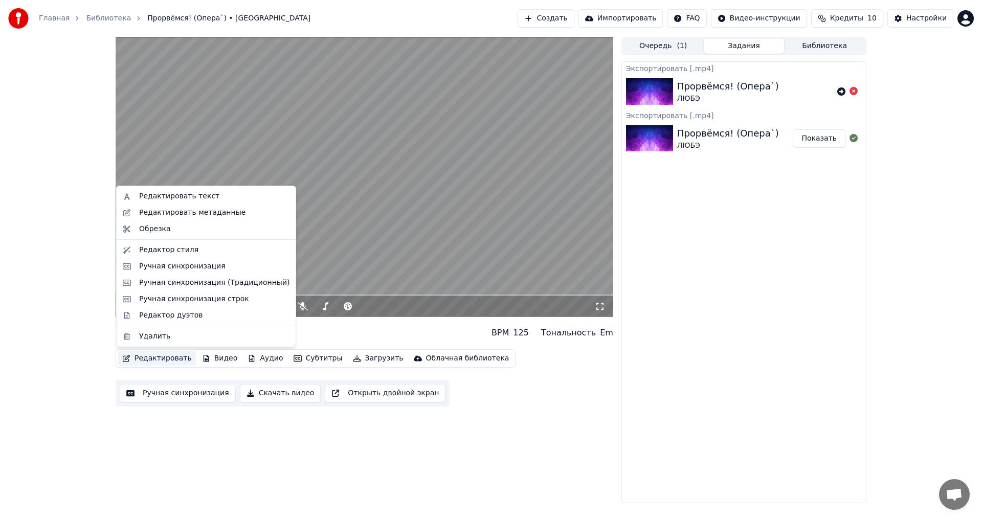
click at [162, 358] on button "Редактировать" at bounding box center [157, 358] width 78 height 14
click at [163, 230] on div "Обрезка" at bounding box center [155, 229] width 32 height 10
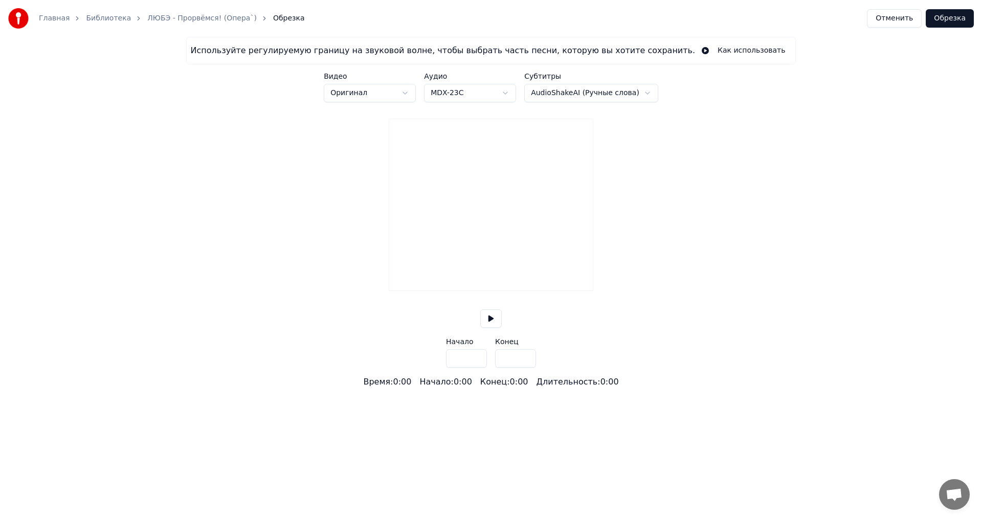
type input "*****"
click at [147, 18] on link "ЛЮБЭ - Прорвёмся! (Опера`)" at bounding box center [201, 18] width 109 height 10
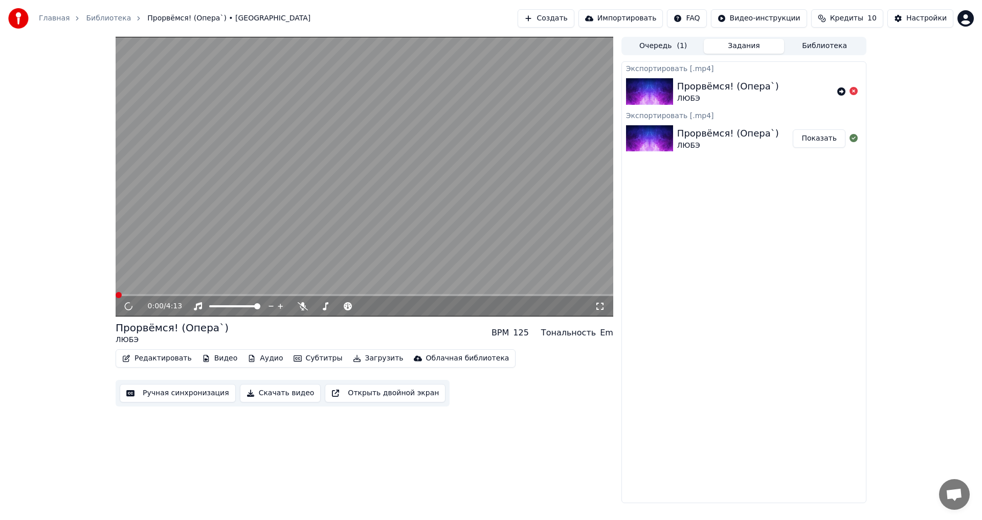
click at [179, 397] on button "Ручная синхронизация" at bounding box center [178, 393] width 116 height 18
click at [851, 88] on icon at bounding box center [853, 91] width 8 height 8
click at [853, 92] on icon at bounding box center [853, 91] width 8 height 8
click at [57, 19] on link "Главная" at bounding box center [54, 18] width 31 height 10
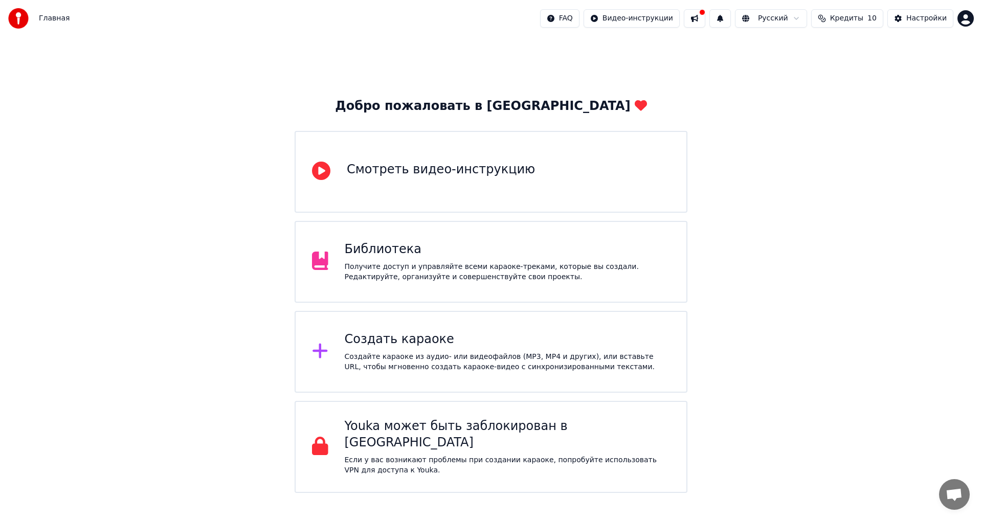
click at [390, 349] on div "Создать караоке Создайте караоке из аудио- или видеофайлов (MP3, MP4 и других),…" at bounding box center [508, 351] width 326 height 41
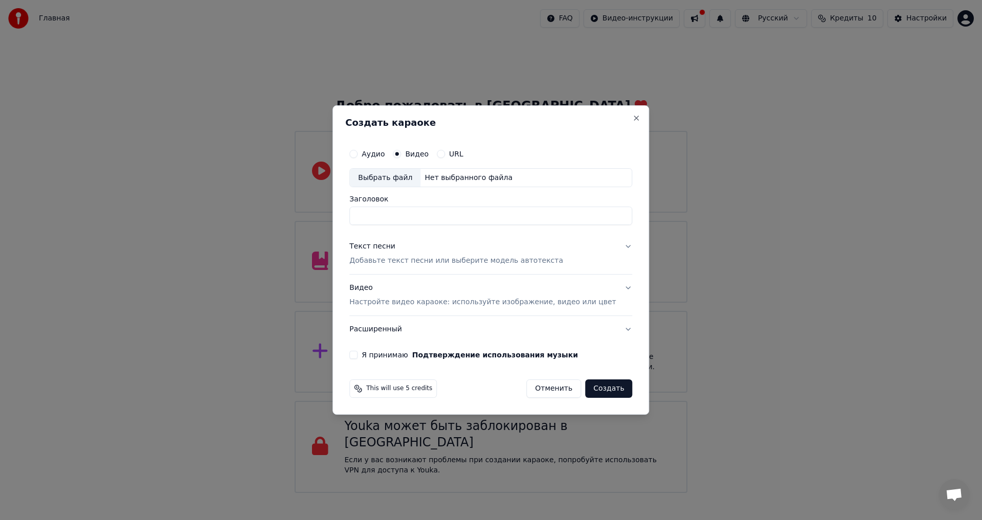
click at [442, 176] on div "Нет выбранного файла" at bounding box center [468, 178] width 96 height 10
type input "**********"
click at [409, 260] on p "Добавьте текст песни или выберите модель автотекста" at bounding box center [456, 261] width 214 height 10
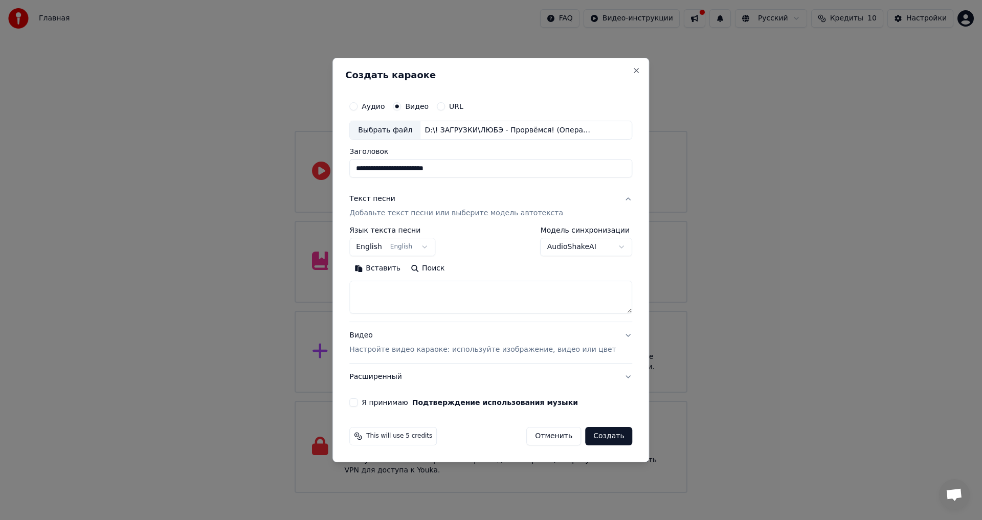
click at [390, 288] on textarea at bounding box center [490, 297] width 283 height 33
paste textarea "**********"
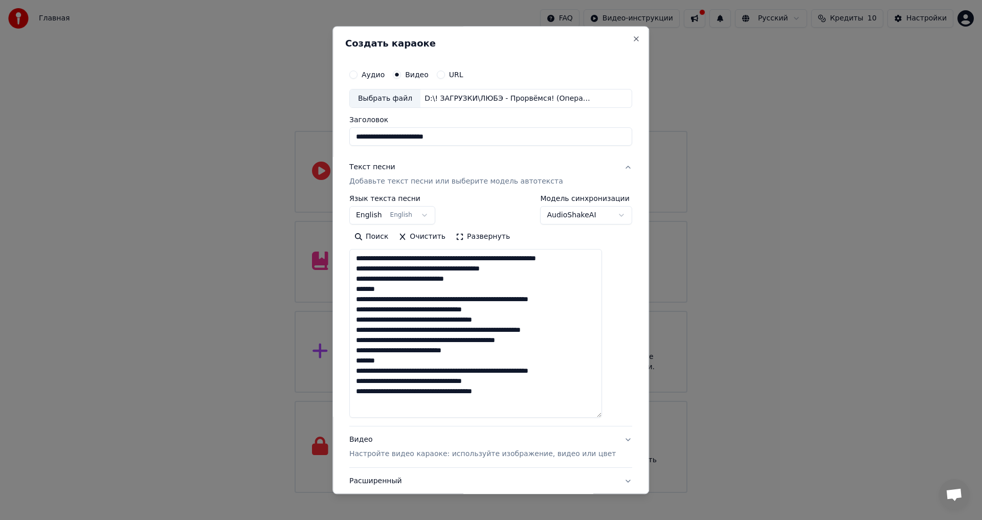
drag, startPoint x: 612, startPoint y: 310, endPoint x: 610, endPoint y: 432, distance: 122.2
click at [602, 418] on textarea "**********" at bounding box center [475, 334] width 253 height 169
drag, startPoint x: 388, startPoint y: 371, endPoint x: 362, endPoint y: 369, distance: 26.1
click at [362, 369] on textarea "**********" at bounding box center [475, 343] width 253 height 186
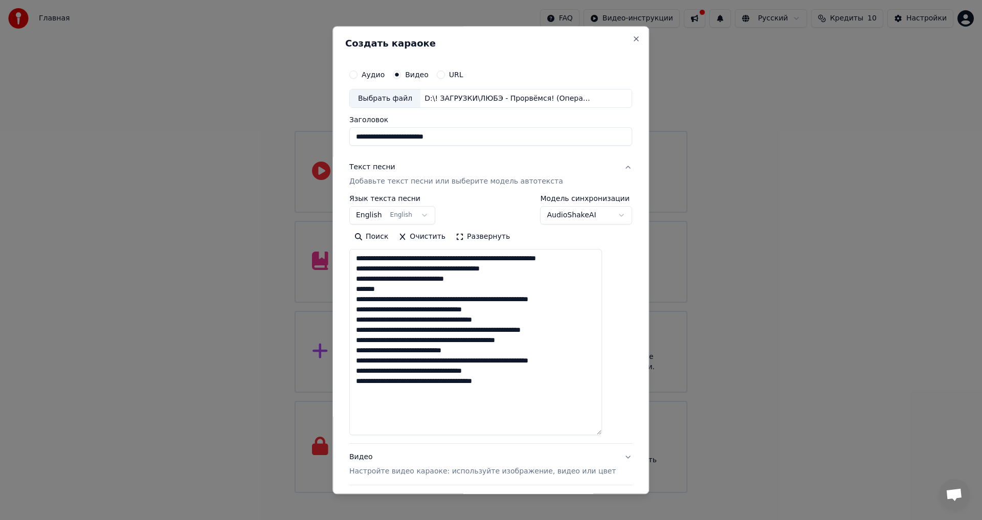
drag, startPoint x: 395, startPoint y: 302, endPoint x: 351, endPoint y: 301, distance: 44.0
click at [351, 301] on div "**********" at bounding box center [490, 260] width 317 height 468
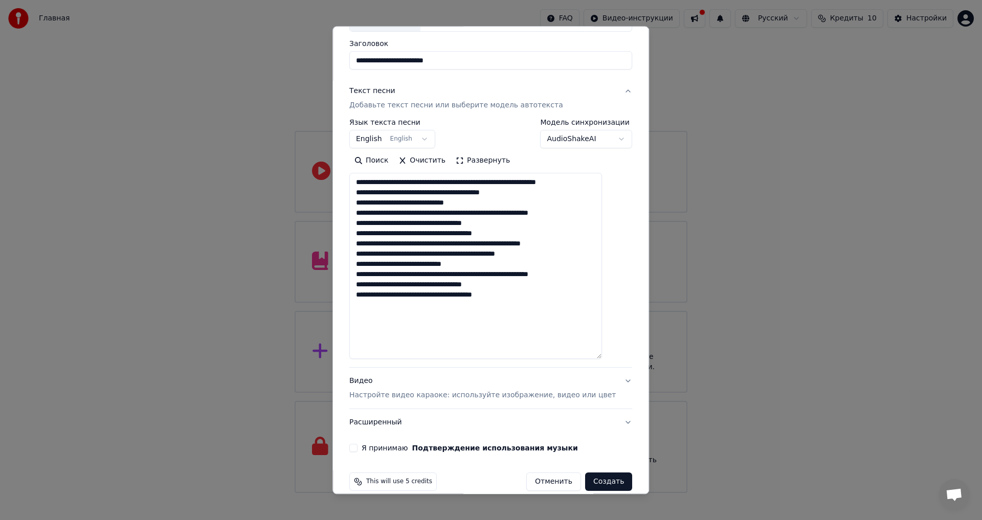
scroll to position [90, 0]
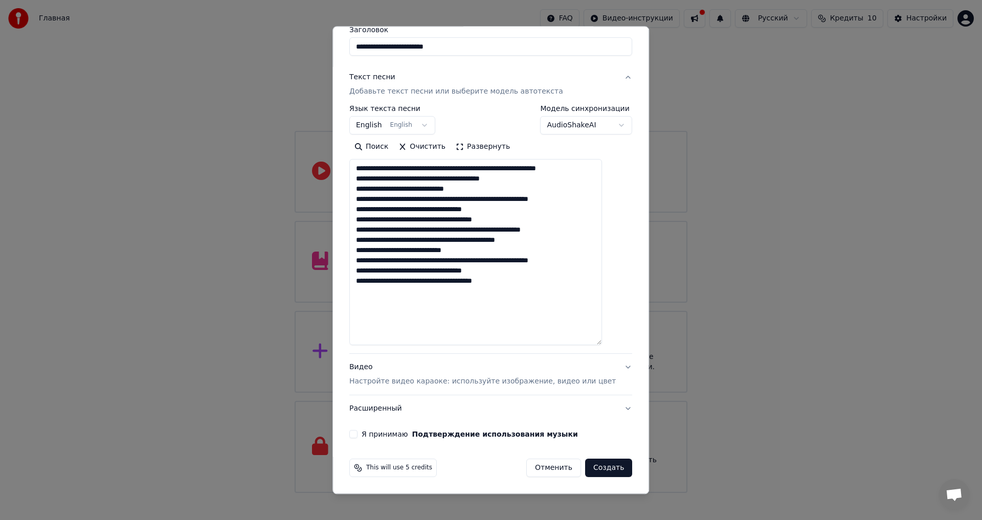
type textarea "**********"
click at [357, 435] on button "Я принимаю Подтверждение использования музыки" at bounding box center [353, 435] width 8 height 8
